Goal: Find contact information: Find contact information

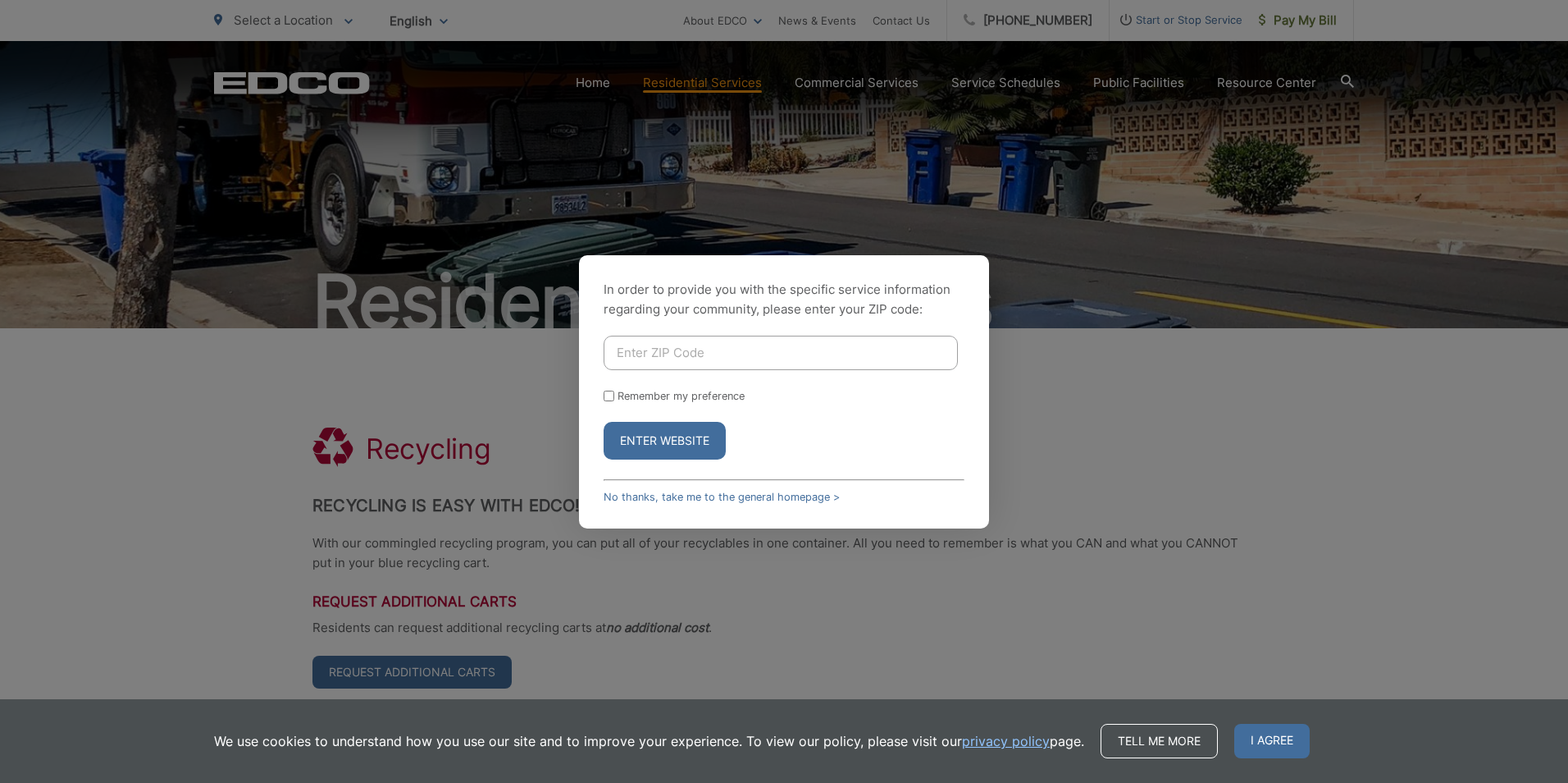
click at [760, 358] on input "Enter ZIP Code" at bounding box center [780, 352] width 354 height 34
type input "90713"
click at [685, 436] on button "Enter Website" at bounding box center [664, 441] width 123 height 37
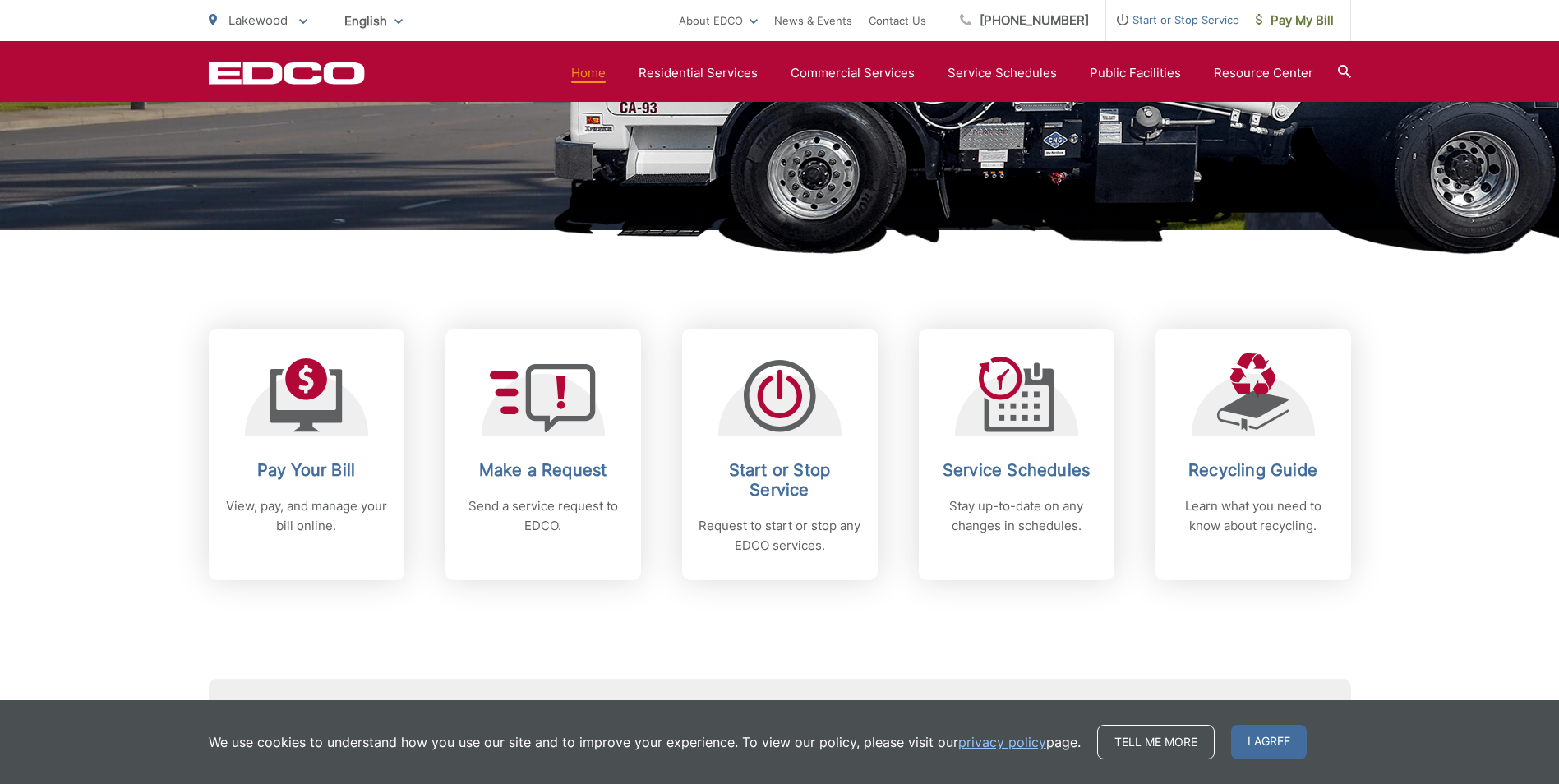
scroll to position [493, 0]
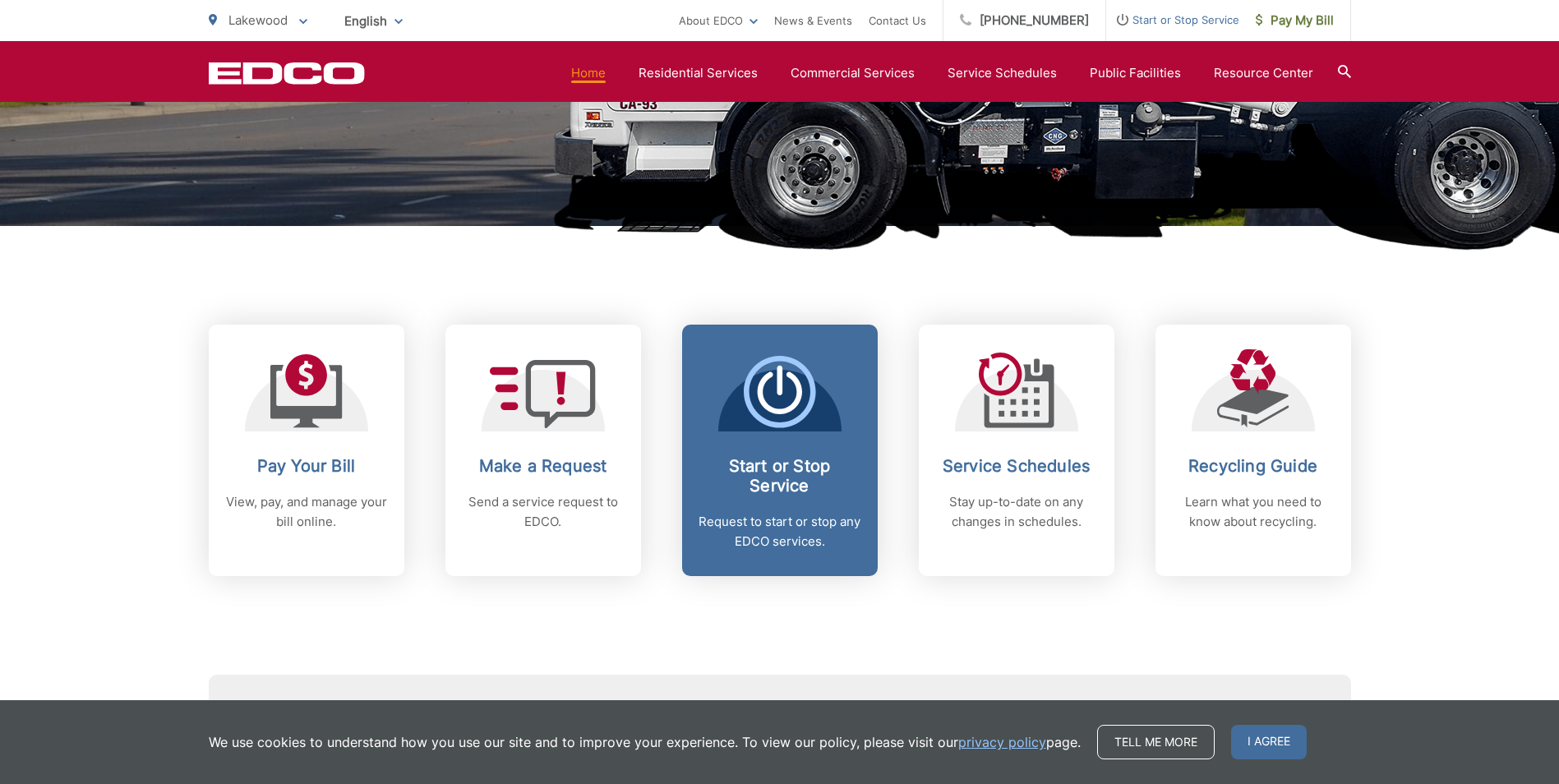
click at [798, 378] on icon at bounding box center [780, 392] width 73 height 73
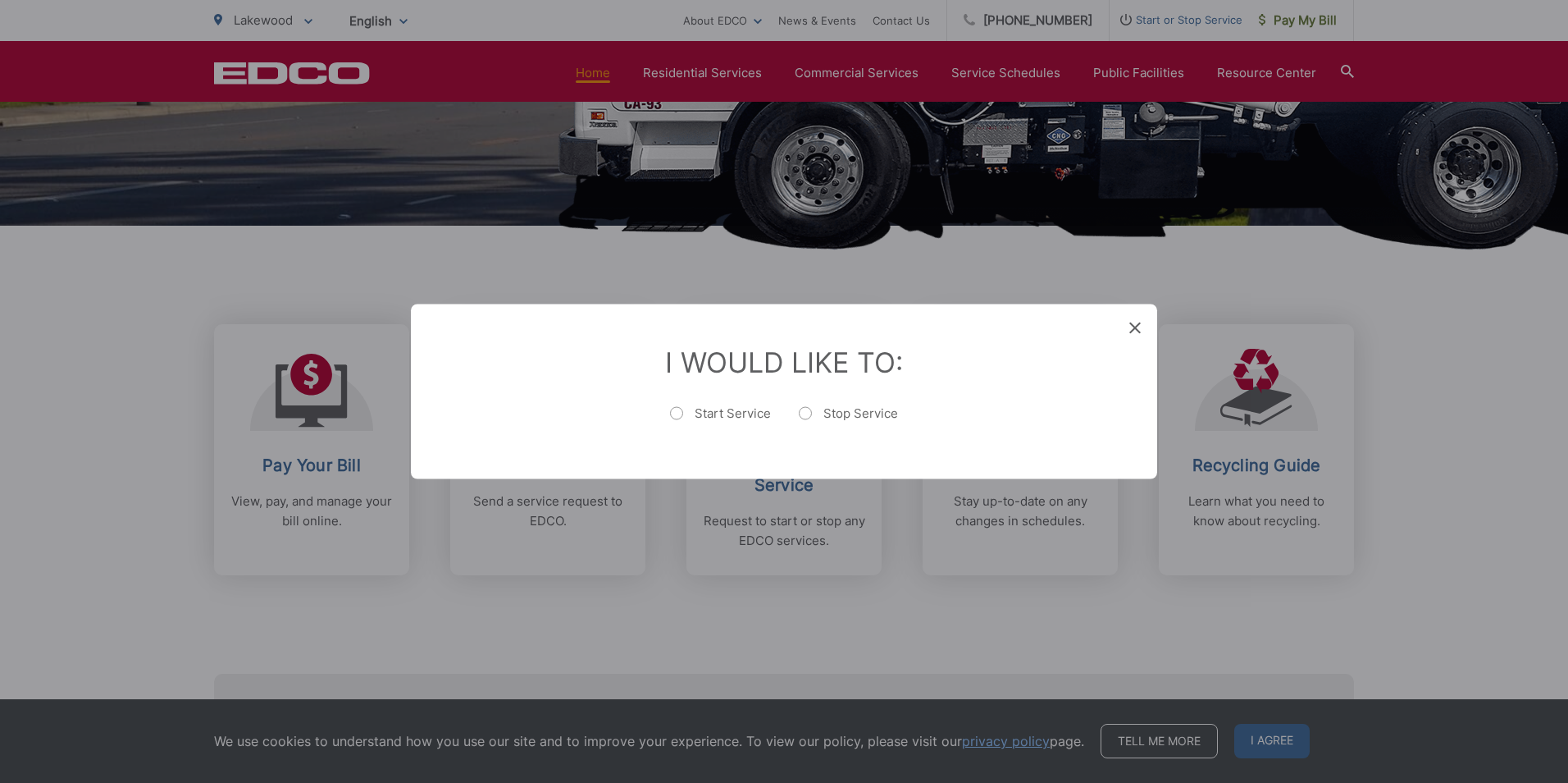
click at [1137, 325] on span at bounding box center [1135, 329] width 12 height 17
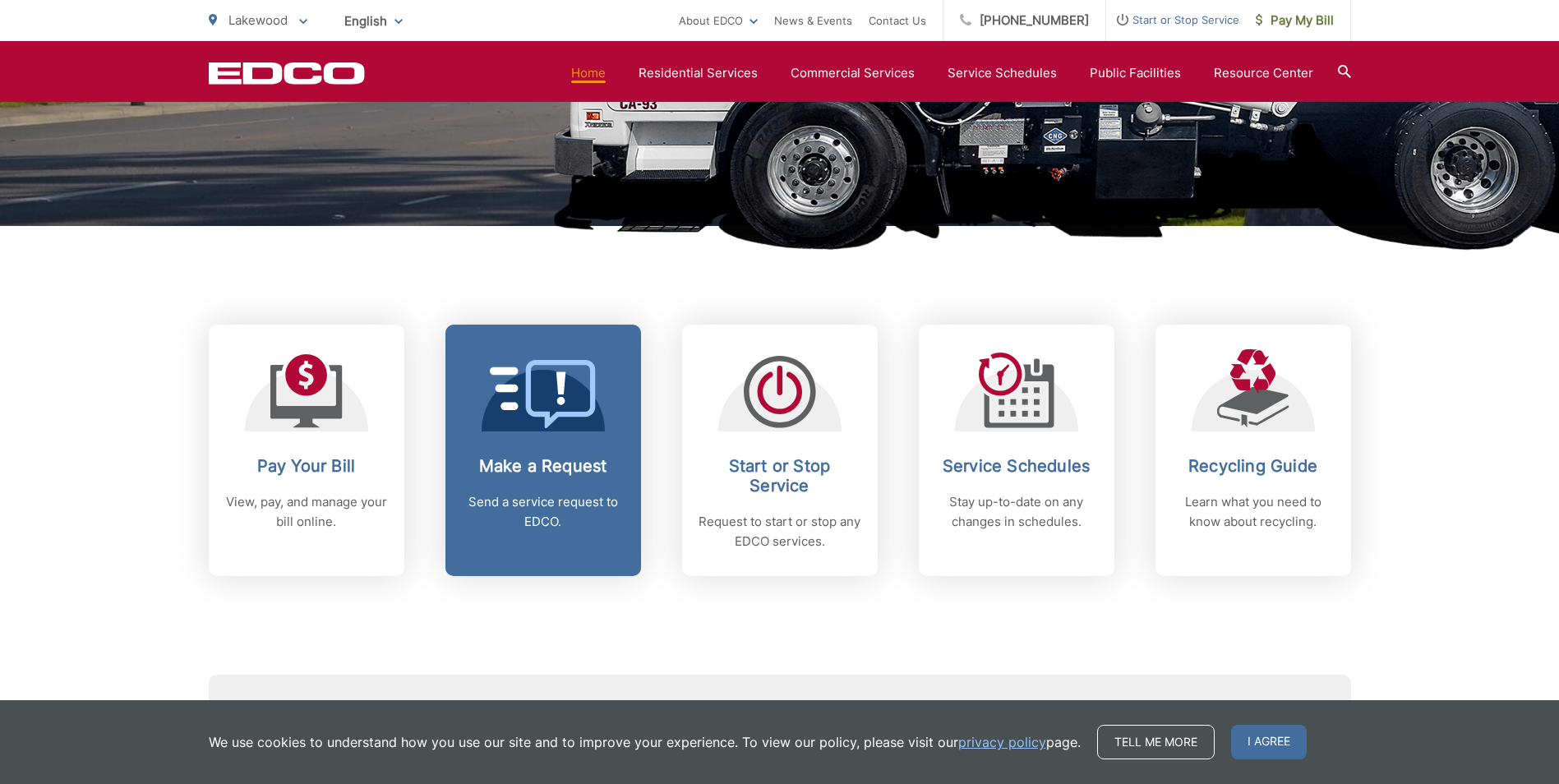
click at [559, 399] on icon at bounding box center [528, 388] width 77 height 43
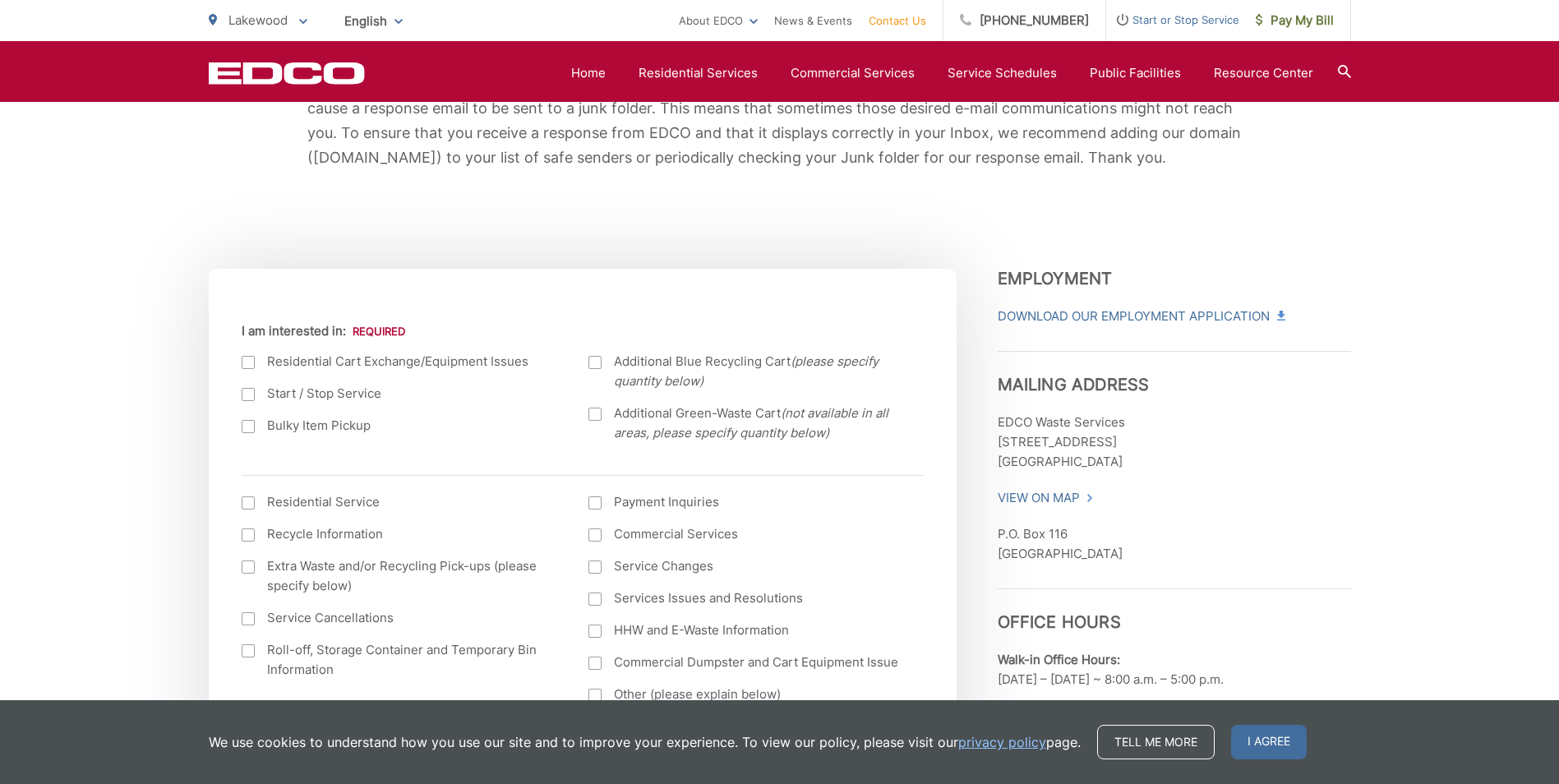
scroll to position [493, 0]
